Goal: Transaction & Acquisition: Purchase product/service

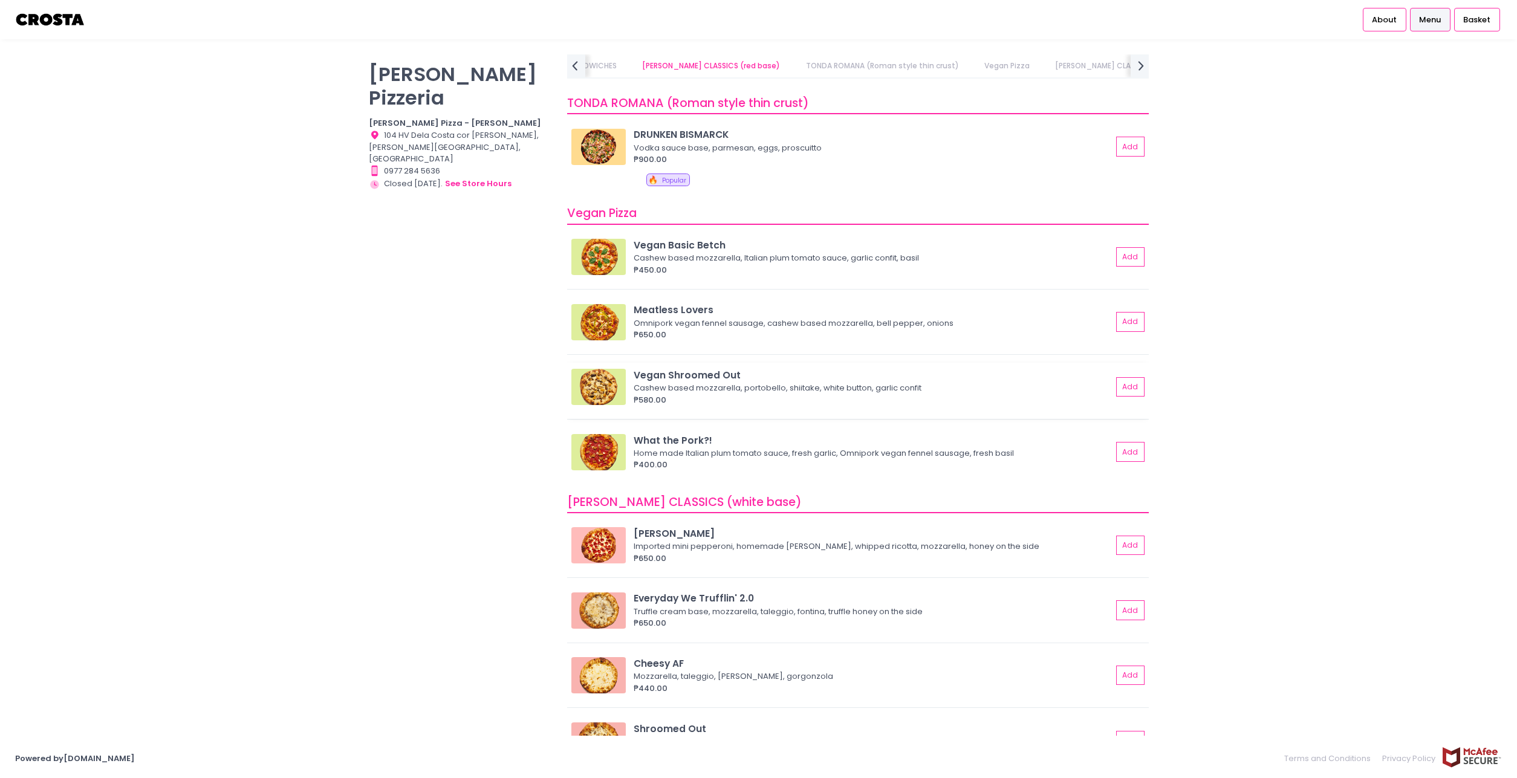
scroll to position [578, 0]
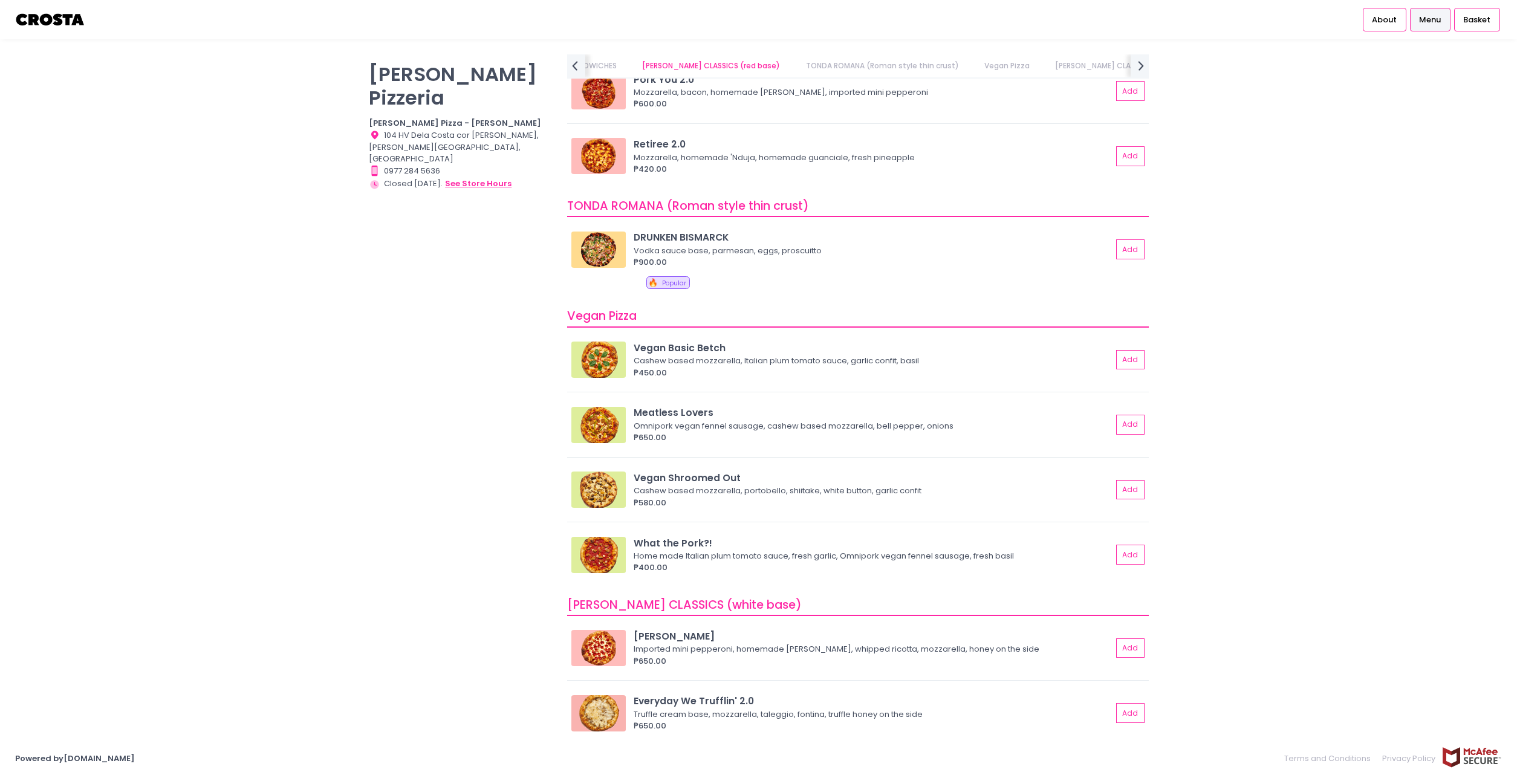
click at [467, 177] on button "see store hours" at bounding box center [479, 183] width 68 height 13
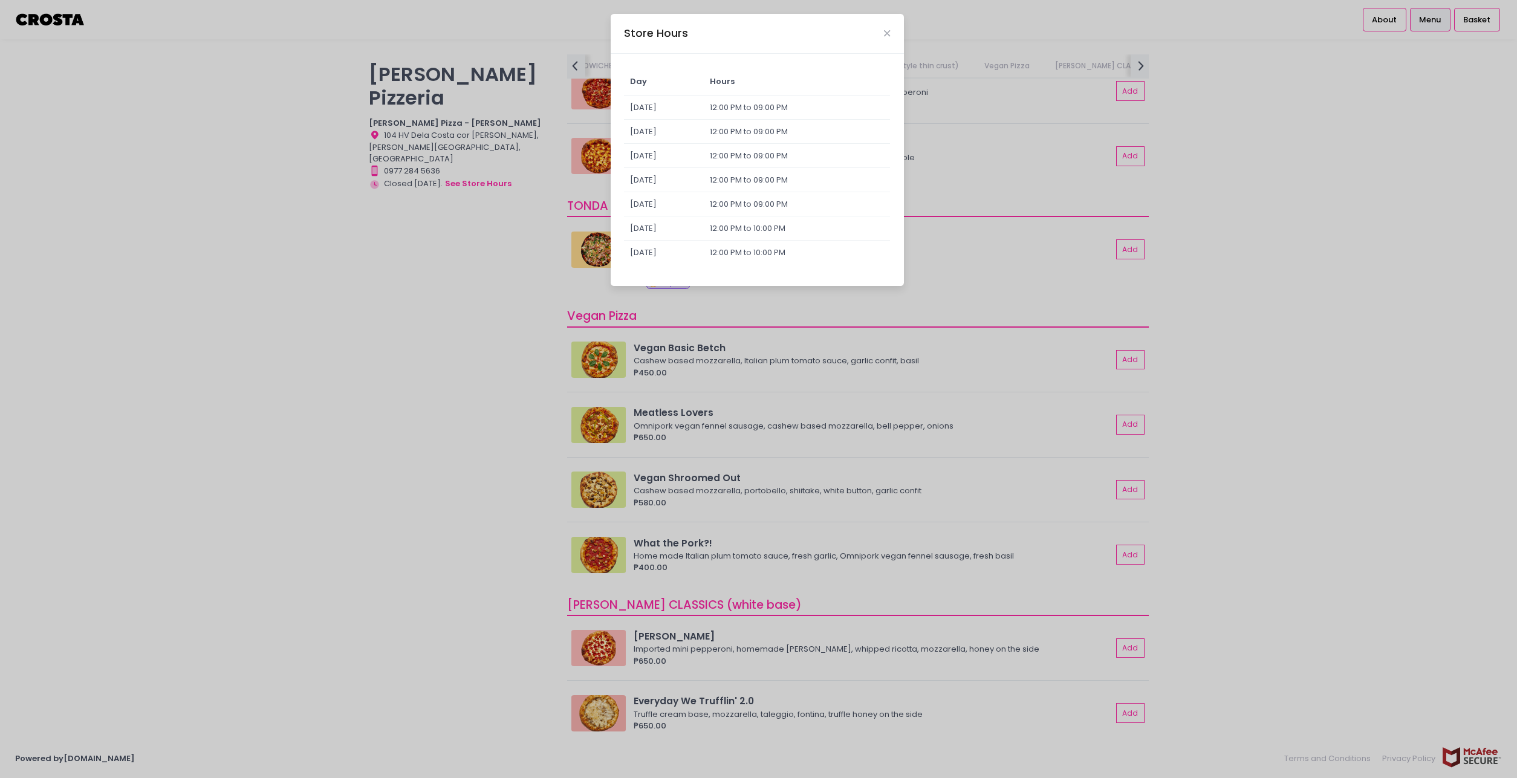
click at [344, 103] on div "Store Hours Day Hours [DATE] 12:00 PM to 09:00 PM [DATE] 12:00 PM to 09:00 PM […" at bounding box center [758, 389] width 1517 height 778
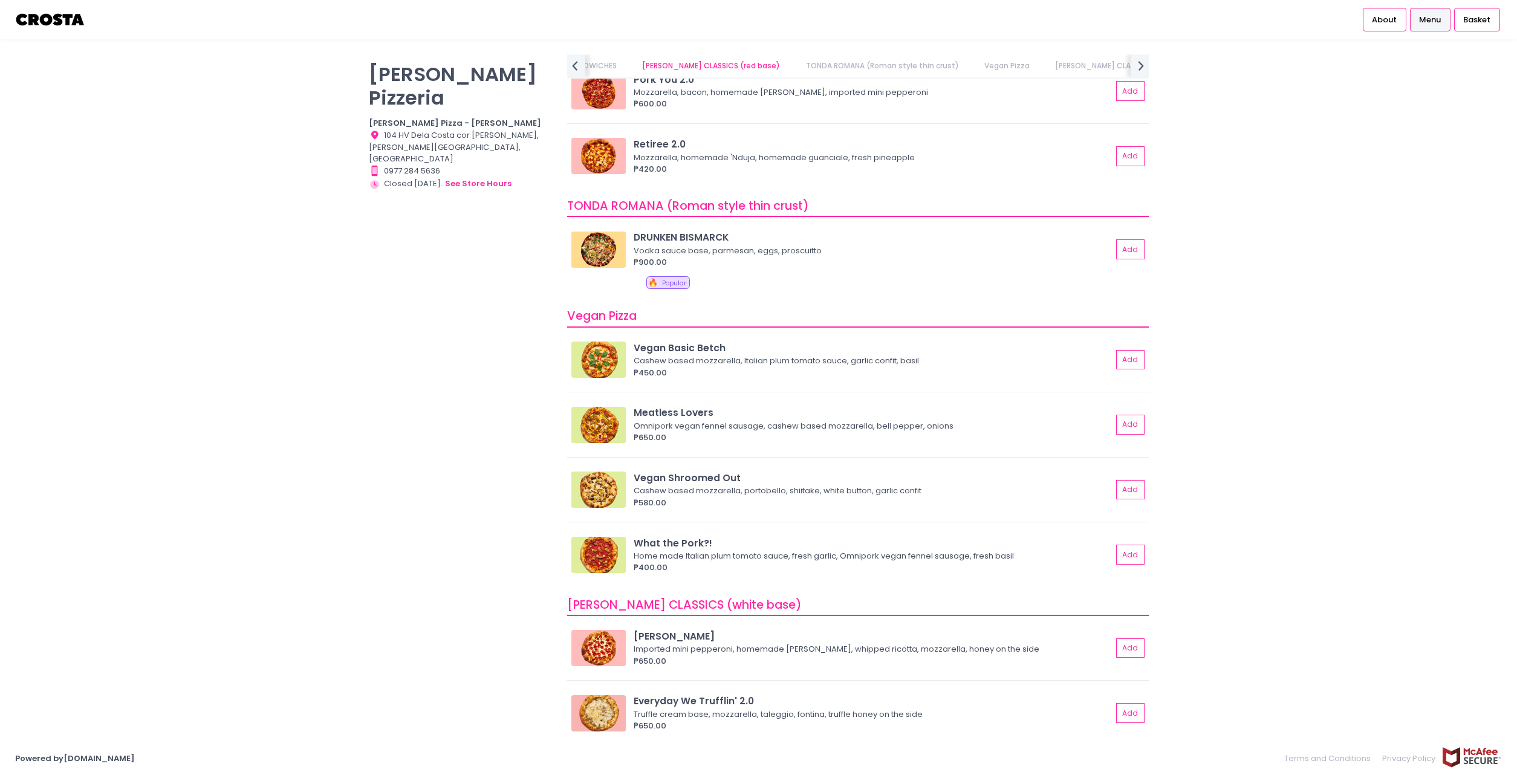
click at [74, 24] on img at bounding box center [50, 19] width 71 height 21
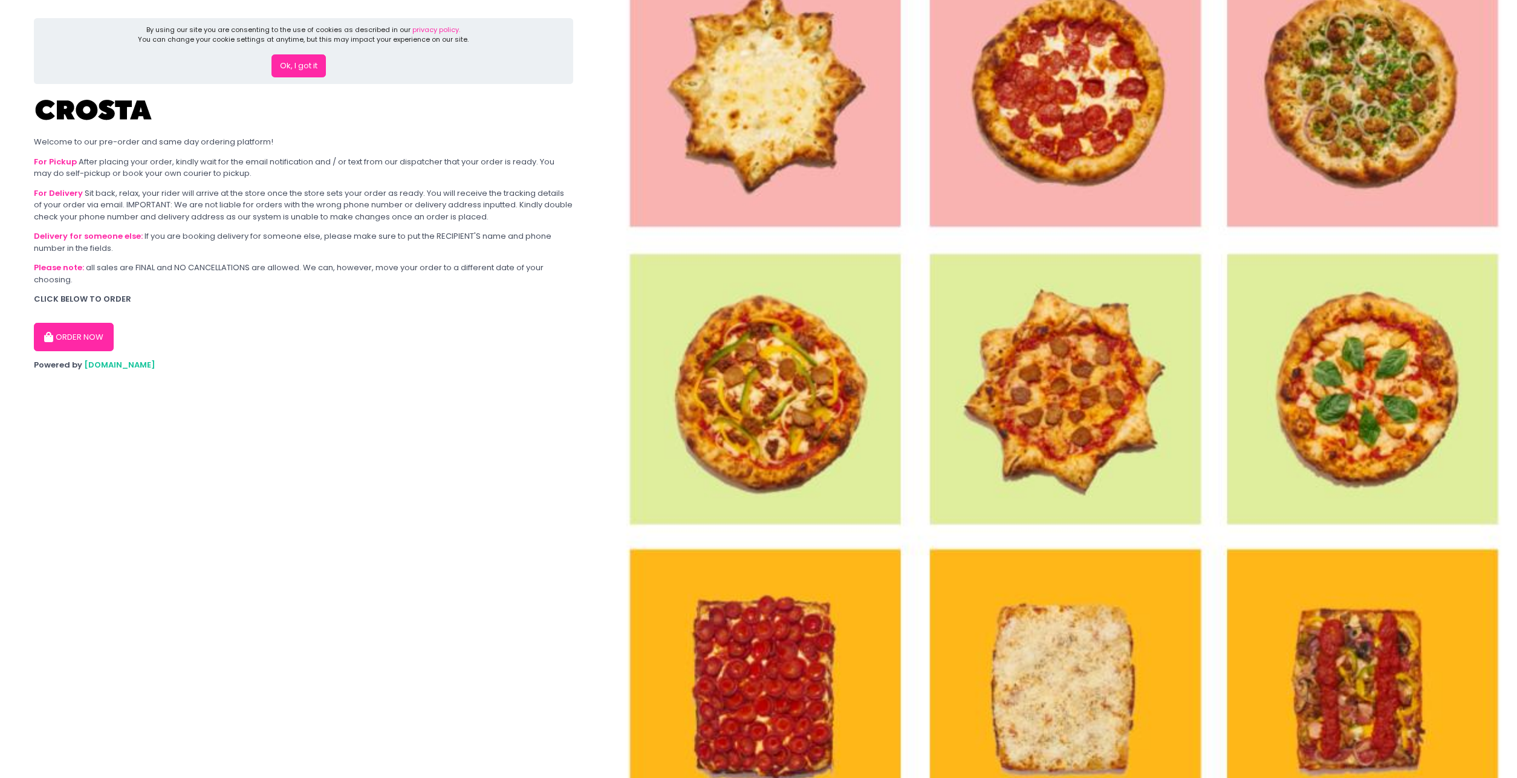
click at [90, 339] on button "ORDER NOW" at bounding box center [74, 337] width 80 height 29
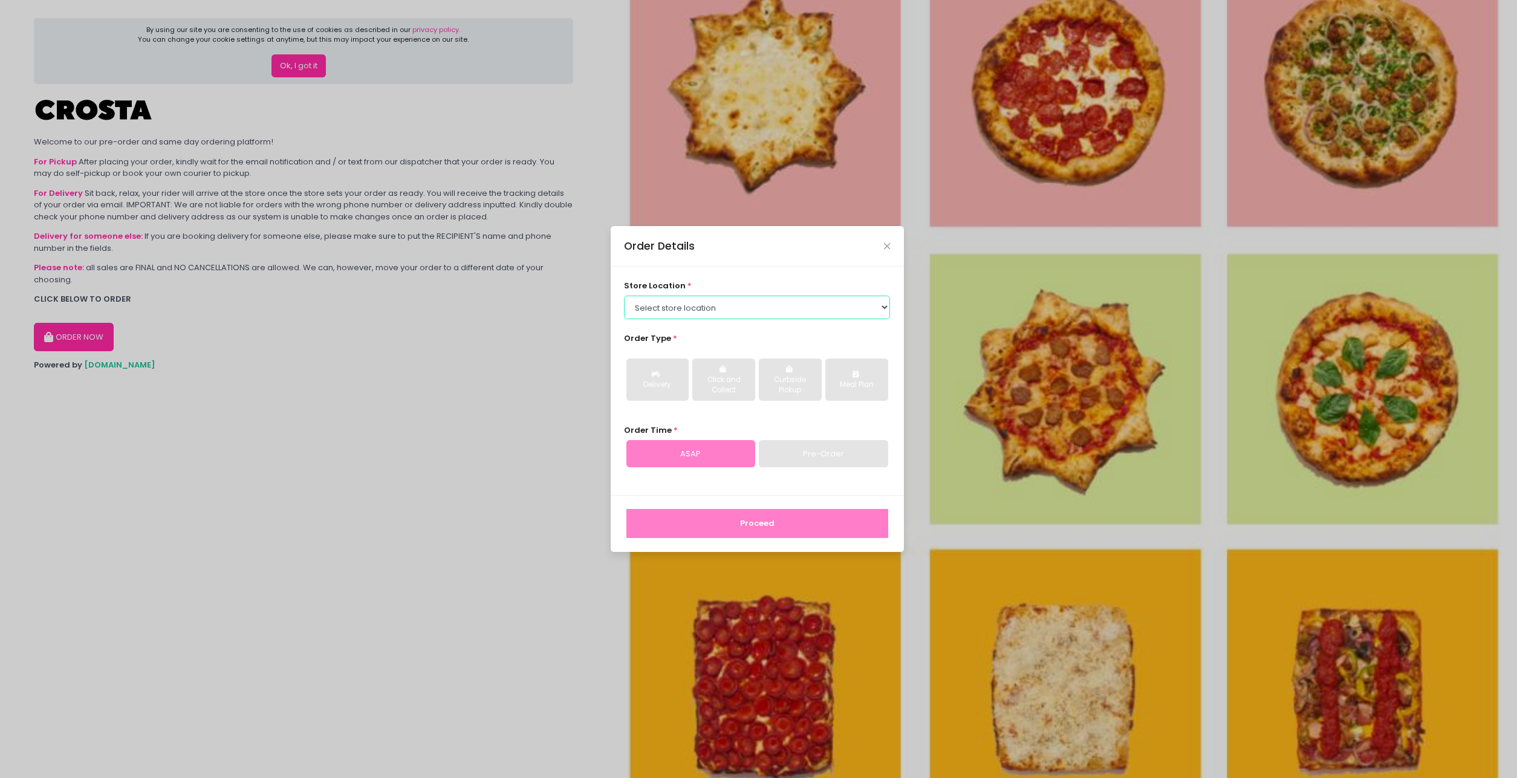
click at [624, 296] on select "Select store location [PERSON_NAME] Pizza - [PERSON_NAME] Pizza - [GEOGRAPHIC_D…" at bounding box center [757, 307] width 266 height 23
select select "65090bae48156caed44a5eb4"
click option "[PERSON_NAME] Pizza - [GEOGRAPHIC_DATA][PERSON_NAME]" at bounding box center [0, 0] width 0 height 0
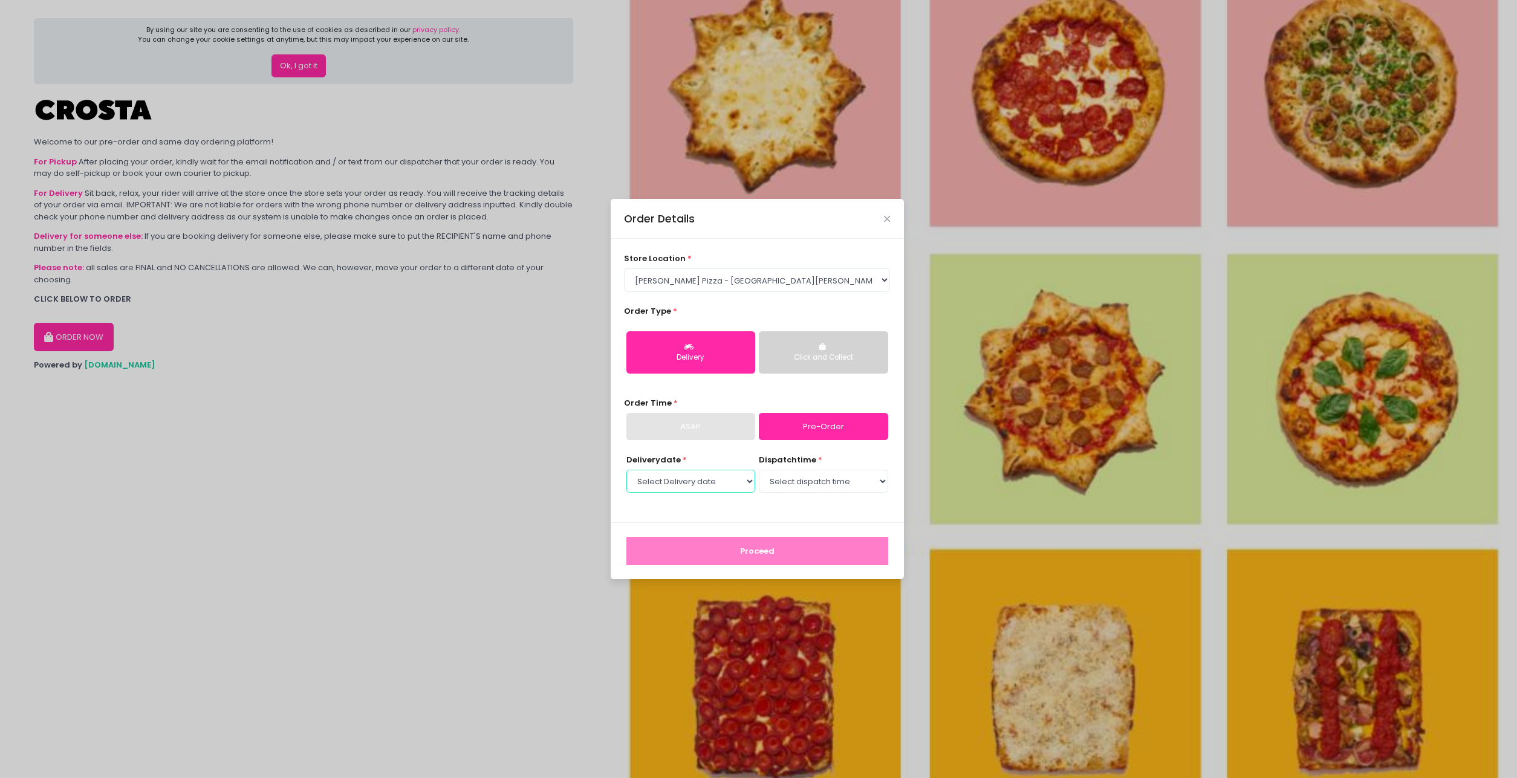
click at [627, 470] on select "Select Delivery date [DATE] [DATE] [DATE] [DATE] [DATE]" at bounding box center [691, 481] width 129 height 23
select select "[DATE]"
click option "[DATE]" at bounding box center [0, 0] width 0 height 0
click at [759, 470] on select "Select dispatch time 12:00 PM - 12:30 PM 12:30 PM - 01:00 PM 01:00 PM - 01:30 P…" at bounding box center [823, 481] width 129 height 23
select select "17:30"
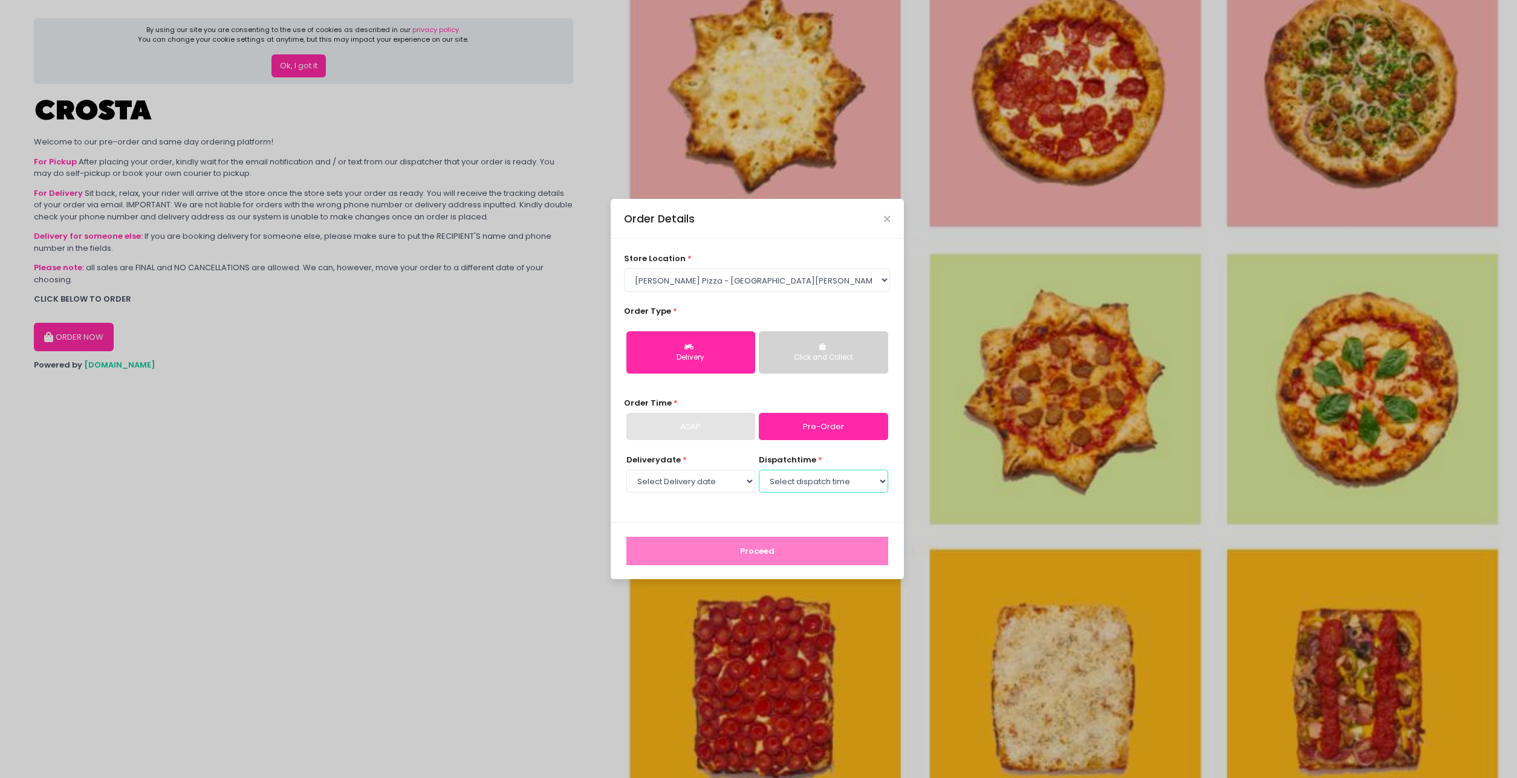
click option "05:30 PM - 06:00 PM" at bounding box center [0, 0] width 0 height 0
click at [851, 558] on button "Proceed" at bounding box center [758, 551] width 262 height 29
